Goal: Information Seeking & Learning: Learn about a topic

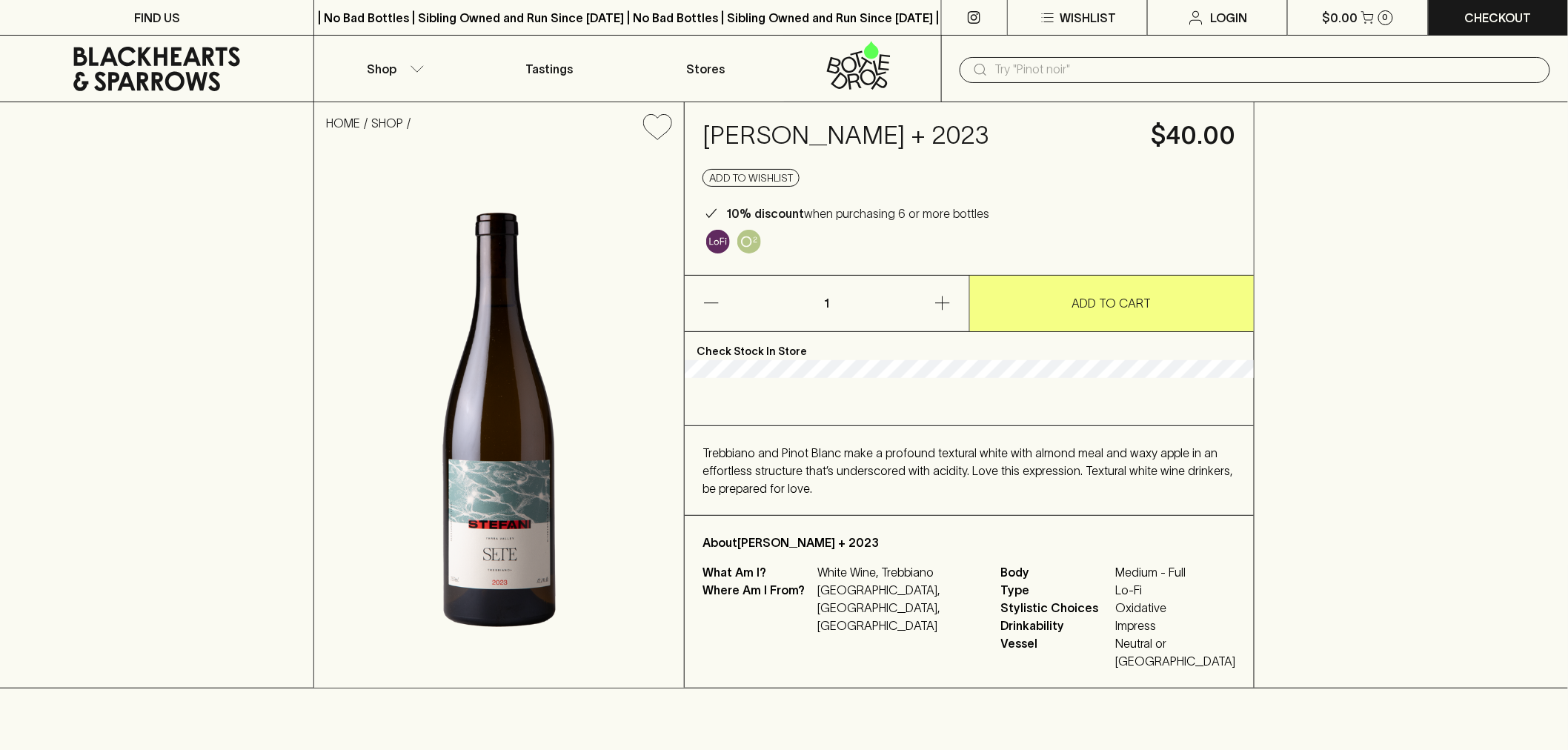
click at [916, 495] on span "Trebbiano and Pinot Blanc make a profound textural white with almond meal and w…" at bounding box center [968, 470] width 530 height 49
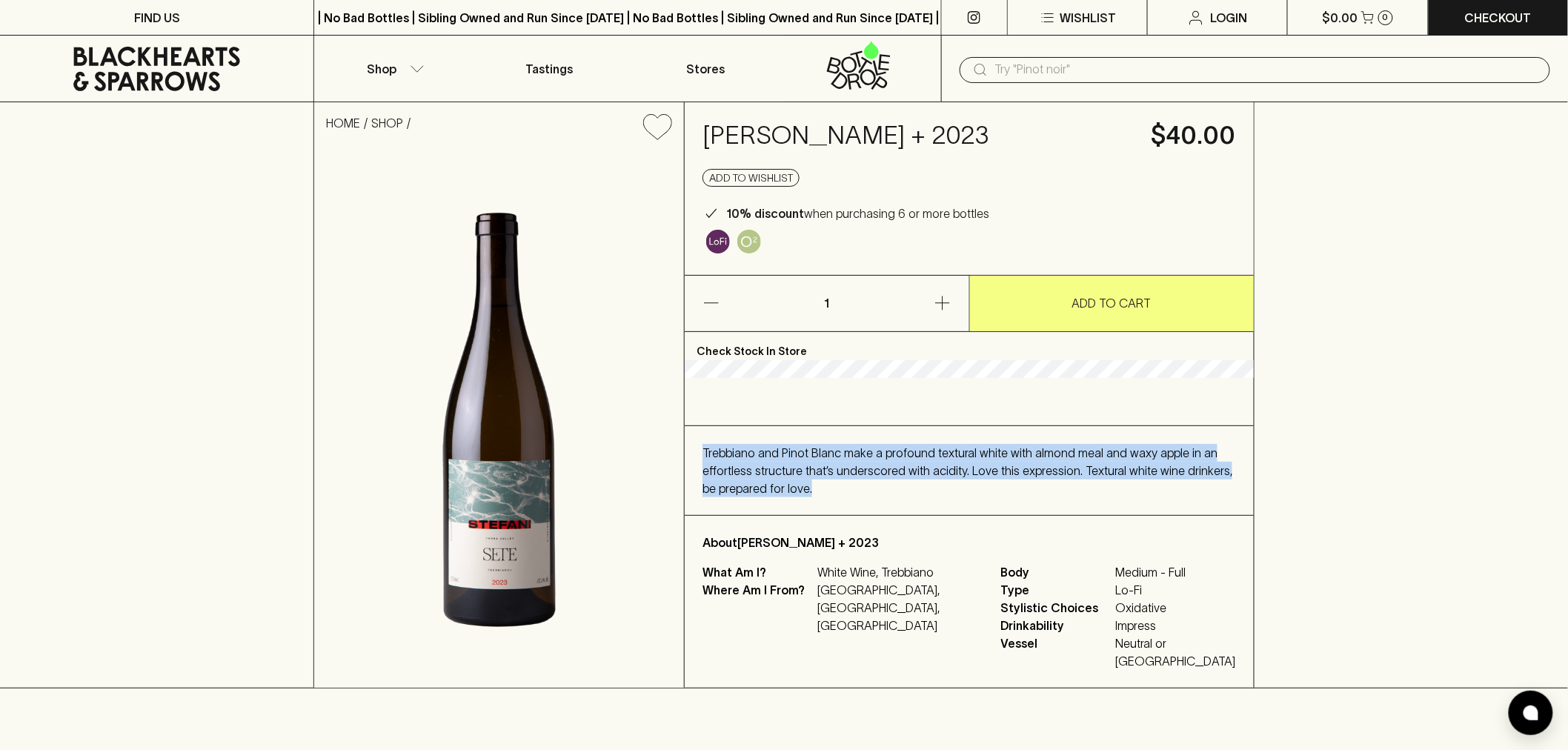
drag, startPoint x: 916, startPoint y: 515, endPoint x: 1126, endPoint y: 517, distance: 210.0
click at [1126, 495] on span "Trebbiano and Pinot Blanc make a profound textural white with almond meal and w…" at bounding box center [968, 470] width 530 height 49
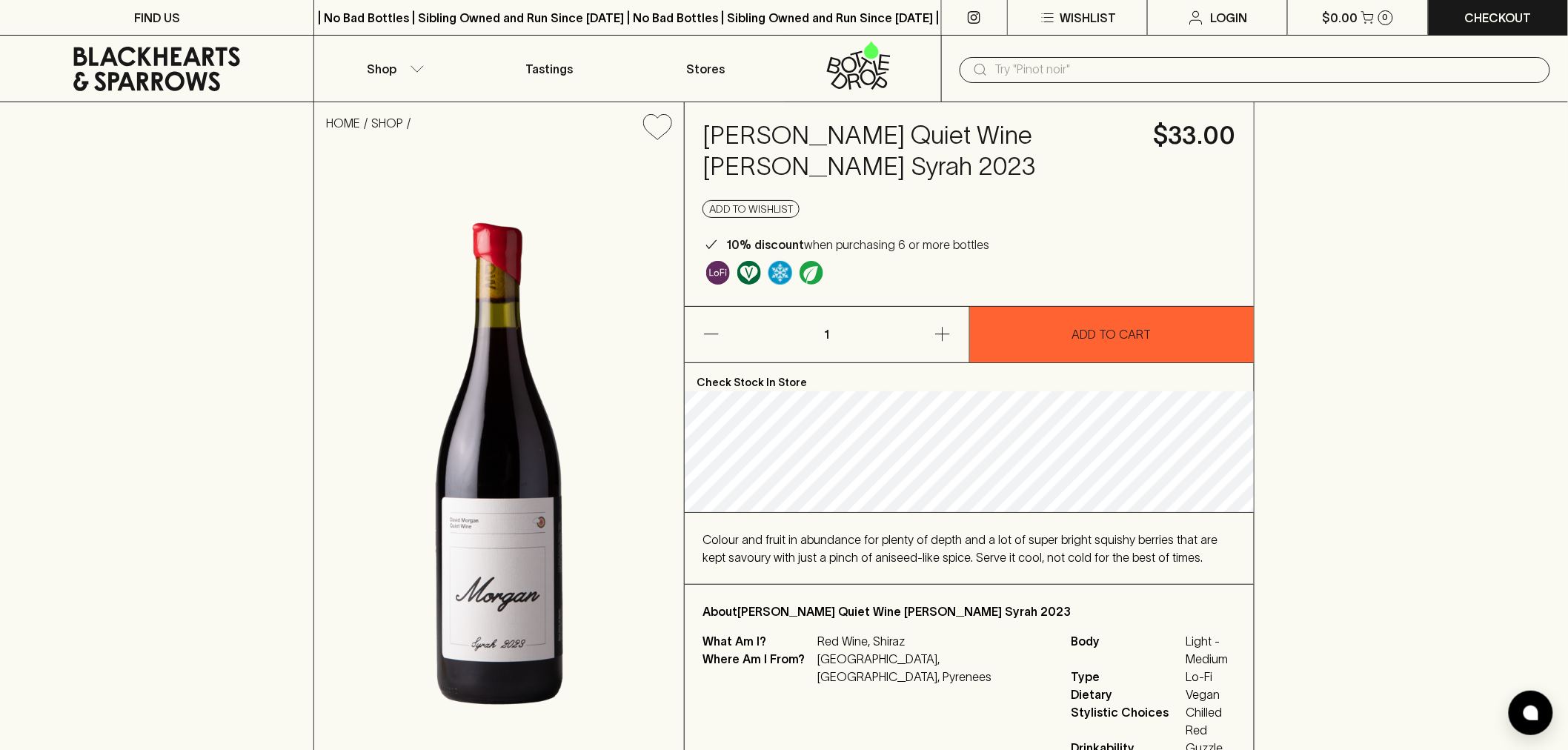
scroll to position [655, 0]
